Goal: Book appointment/travel/reservation

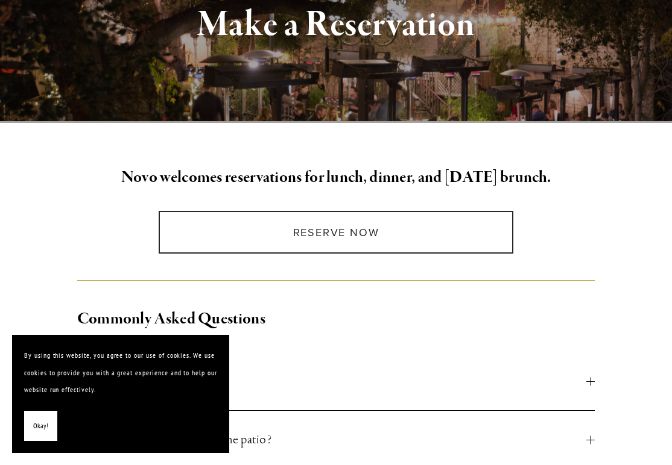
scroll to position [181, 0]
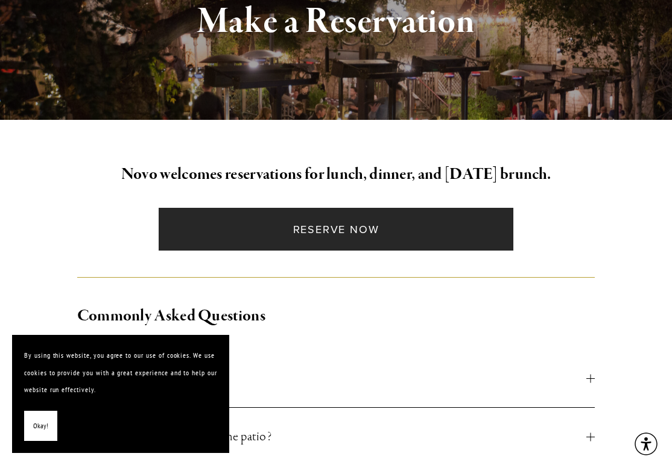
click at [332, 235] on link "Reserve Now" at bounding box center [336, 229] width 354 height 43
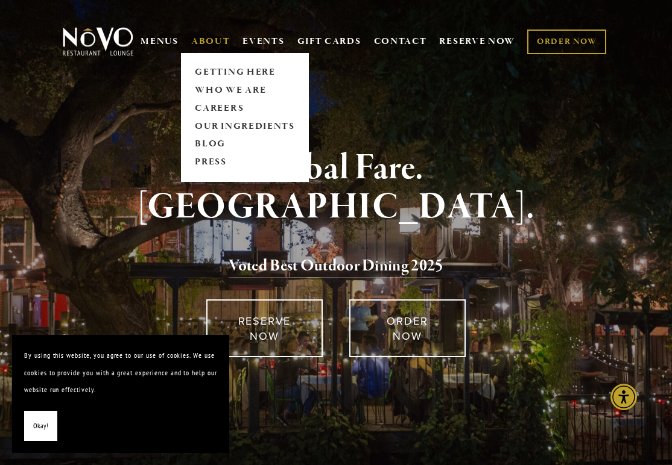
click at [191, 42] on link "ABOUT" at bounding box center [210, 42] width 39 height 12
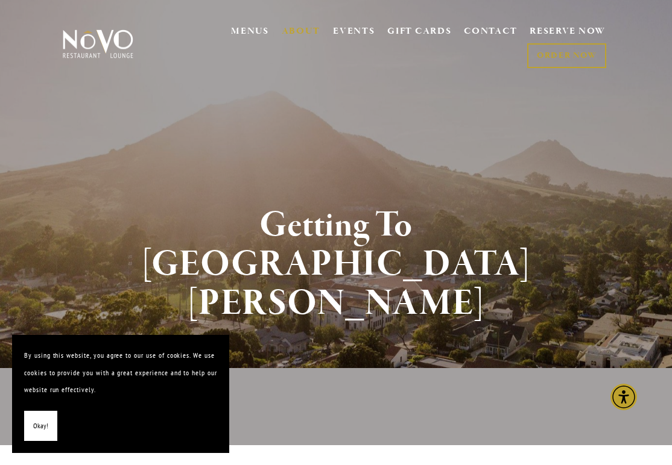
click at [41, 421] on span "Okay!" at bounding box center [40, 426] width 15 height 17
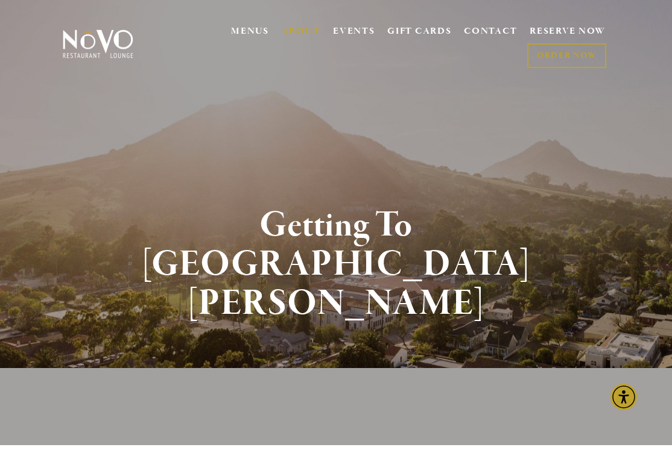
click at [110, 36] on img at bounding box center [97, 44] width 75 height 30
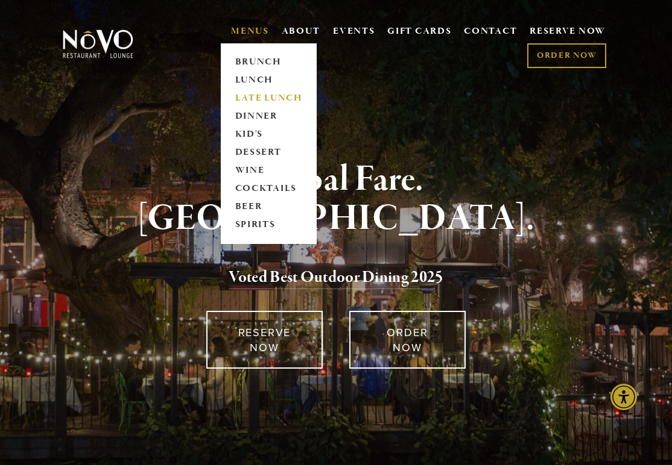
click at [264, 99] on link "LATE LUNCH" at bounding box center [268, 98] width 75 height 18
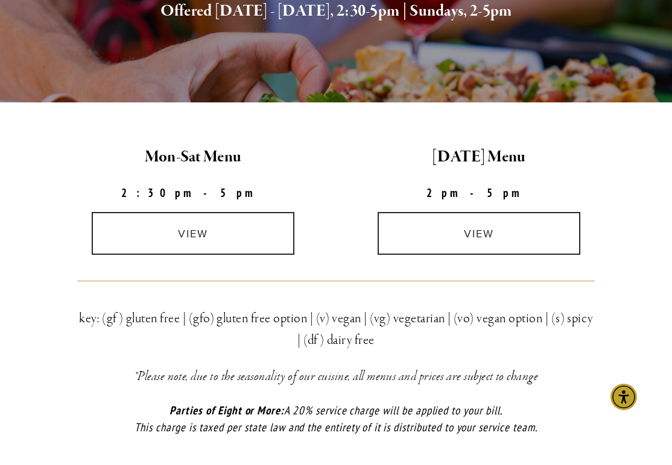
scroll to position [121, 0]
